Goal: Task Accomplishment & Management: Complete application form

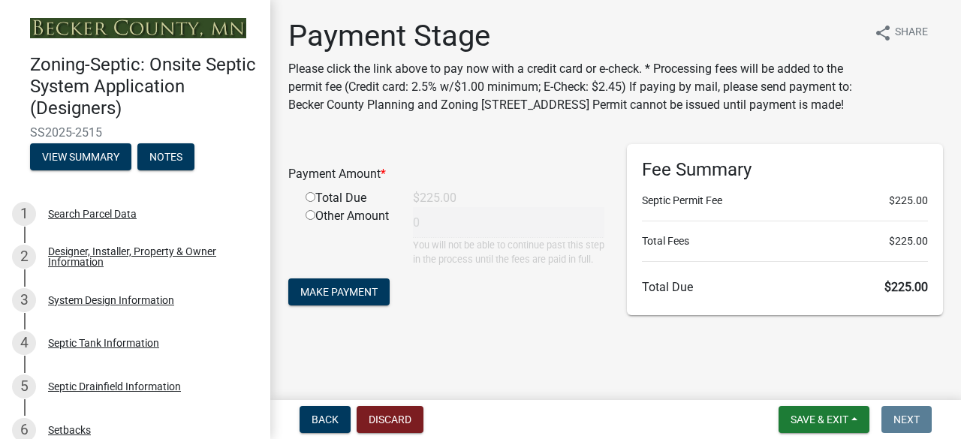
click at [310, 202] on input "radio" at bounding box center [311, 197] width 10 height 10
radio input "true"
type input "225"
click at [367, 298] on span "Make Payment" at bounding box center [338, 292] width 77 height 12
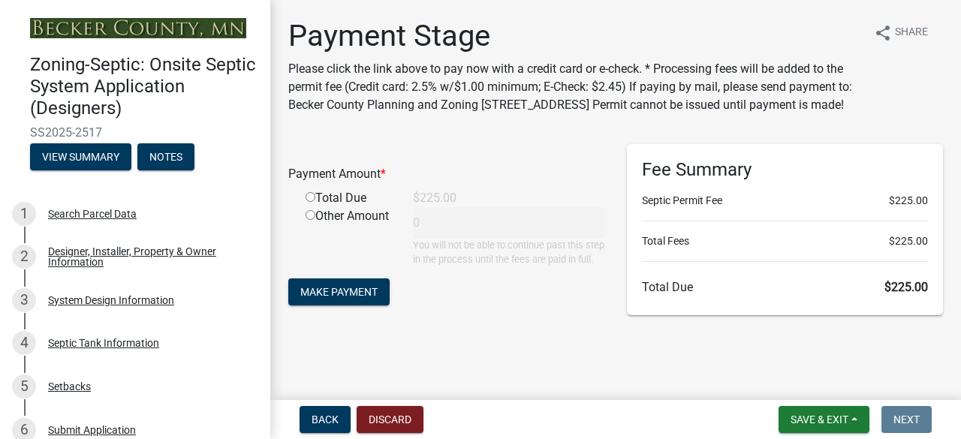
click at [308, 202] on input "radio" at bounding box center [311, 197] width 10 height 10
radio input "true"
type input "225"
click at [380, 306] on button "Make Payment" at bounding box center [338, 292] width 101 height 27
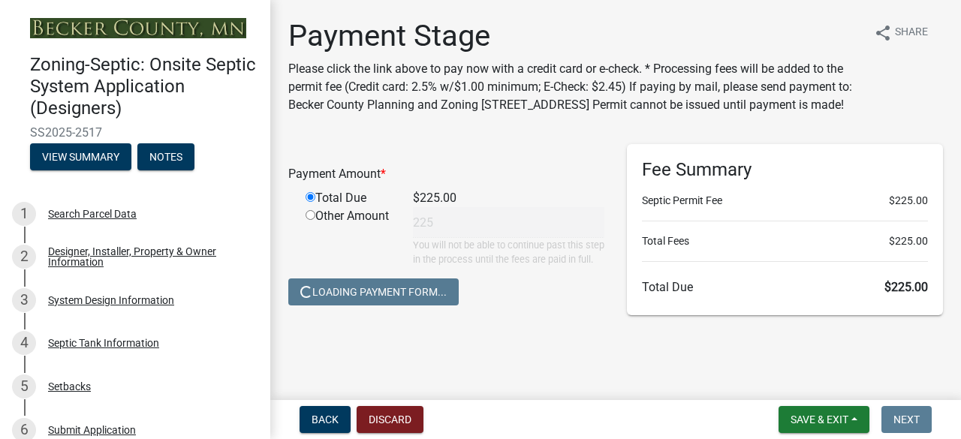
scroll to position [20, 0]
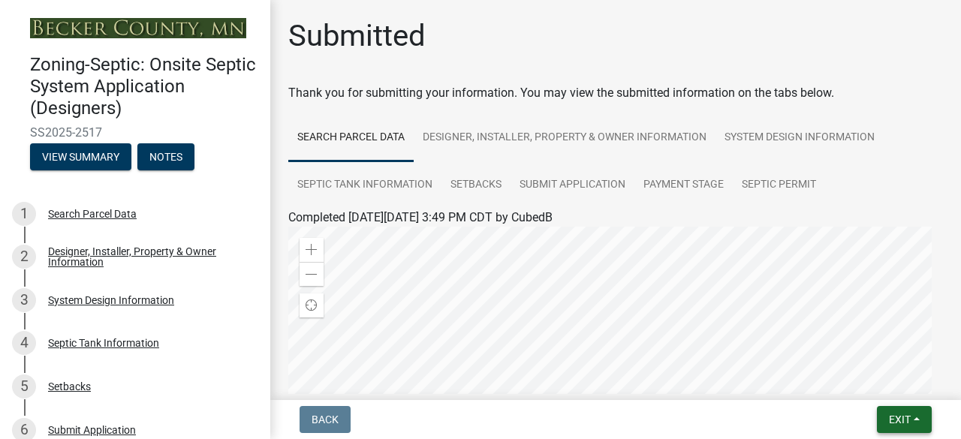
click at [891, 421] on span "Exit" at bounding box center [900, 420] width 22 height 12
click at [864, 382] on button "Save & Exit" at bounding box center [873, 381] width 120 height 36
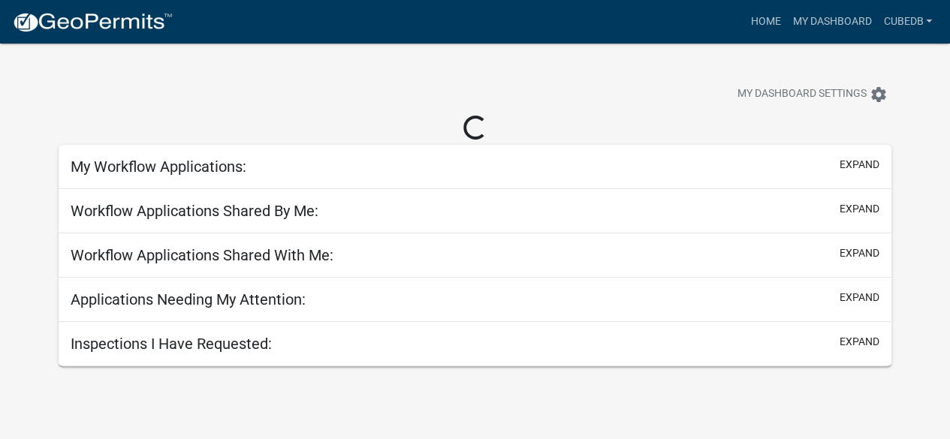
select select "3: 100"
